Goal: Browse casually: Explore the website without a specific task or goal

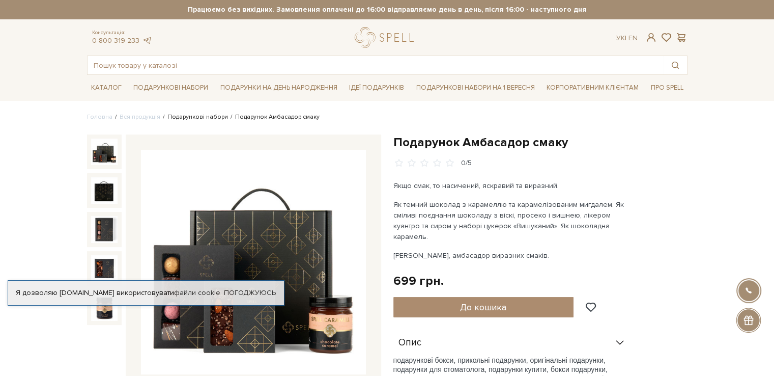
click at [207, 117] on link "Подарункові набори" at bounding box center [197, 117] width 61 height 8
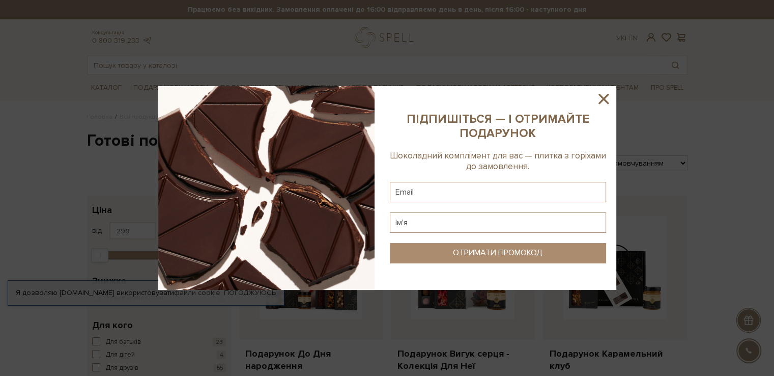
drag, startPoint x: 610, startPoint y: 98, endPoint x: 587, endPoint y: 98, distance: 23.4
click at [608, 98] on icon at bounding box center [603, 98] width 17 height 17
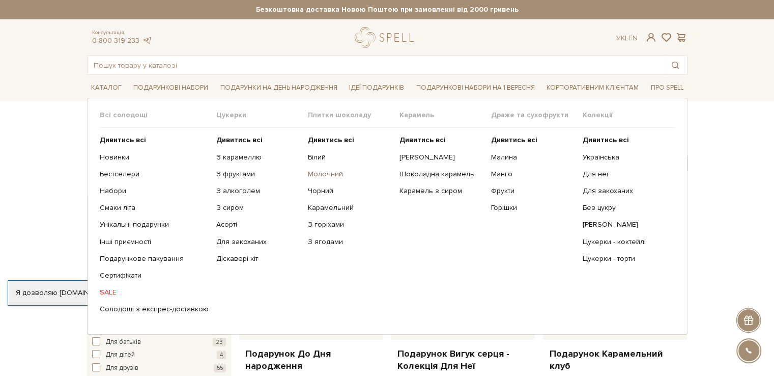
click at [326, 173] on link "Молочний" at bounding box center [350, 173] width 84 height 9
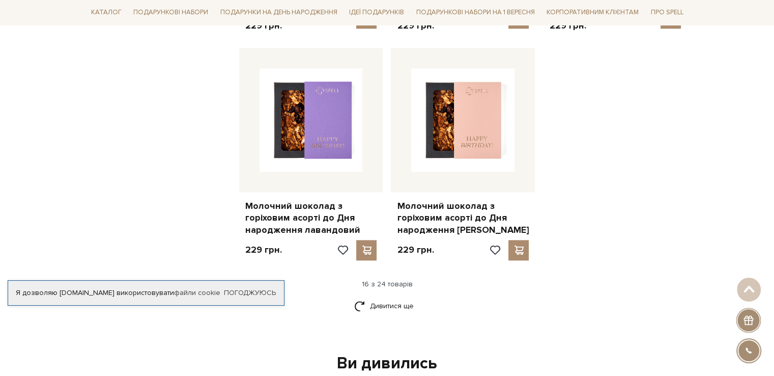
scroll to position [1323, 0]
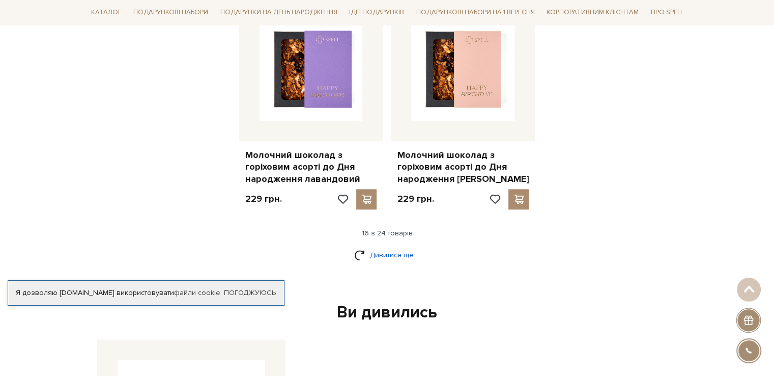
click at [408, 246] on link "Дивитися ще" at bounding box center [387, 255] width 66 height 18
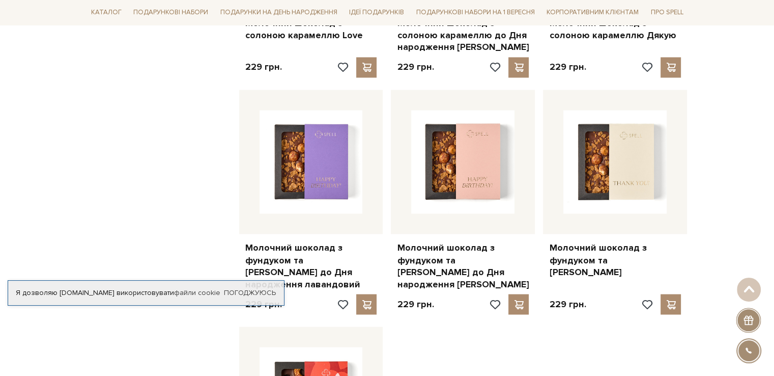
scroll to position [1934, 0]
